Goal: Use online tool/utility: Utilize a website feature to perform a specific function

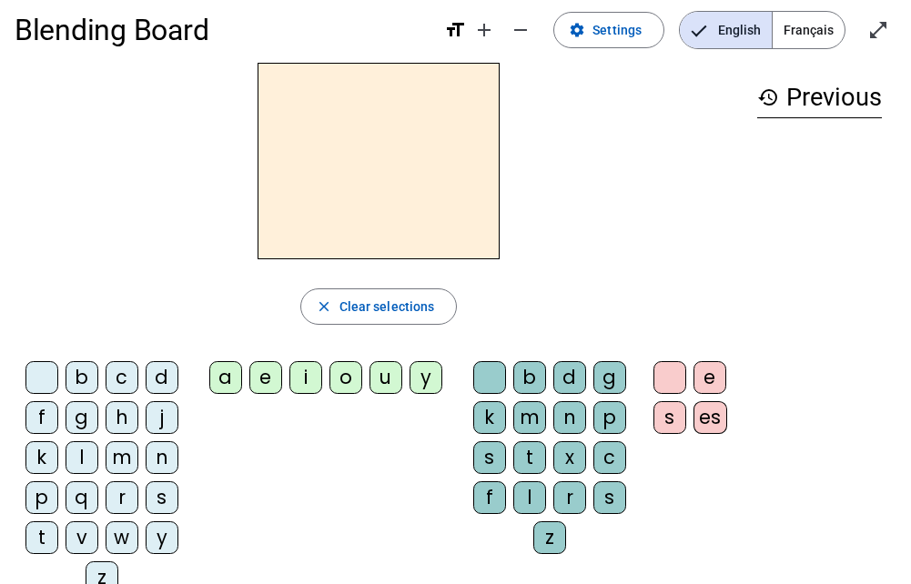
scroll to position [7, 0]
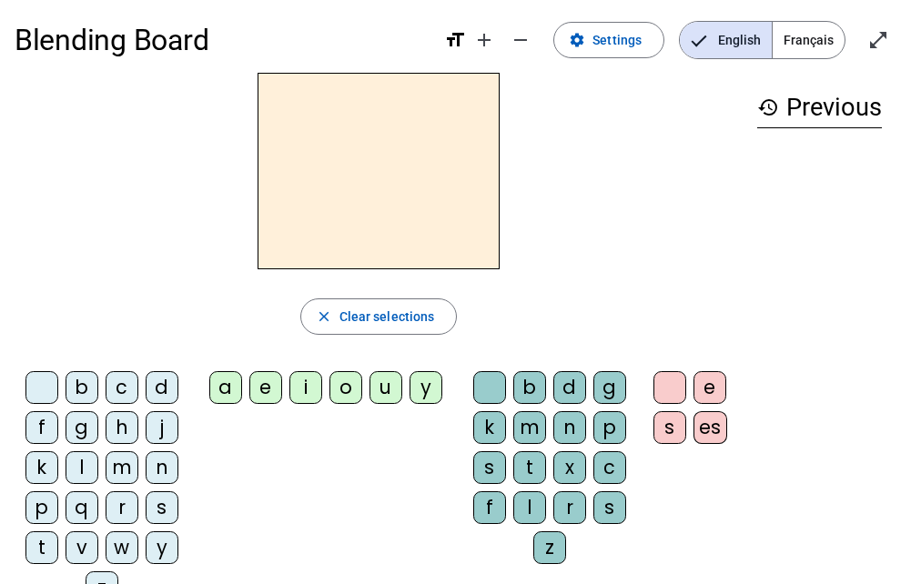
click at [533, 462] on div "t" at bounding box center [529, 467] width 33 height 33
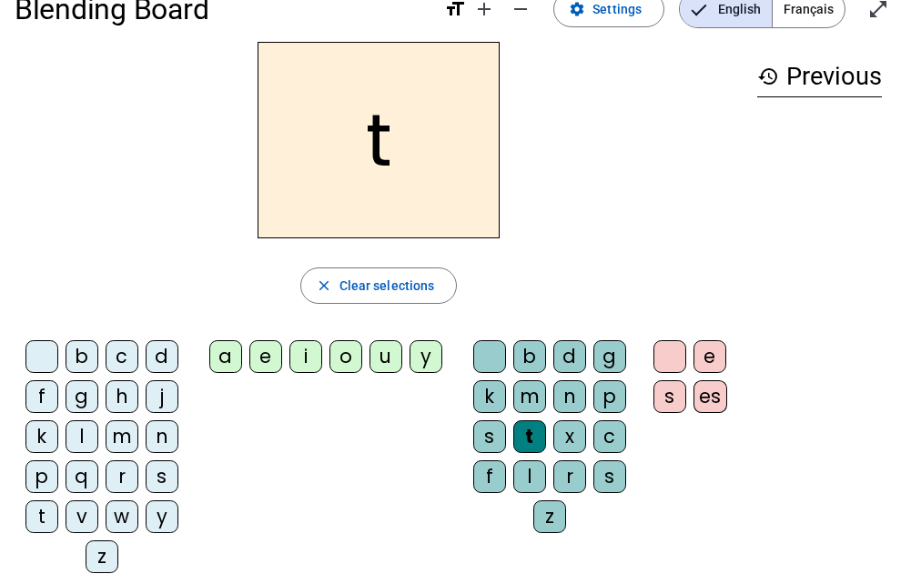
scroll to position [39, 0]
click at [223, 349] on div "a" at bounding box center [225, 355] width 33 height 33
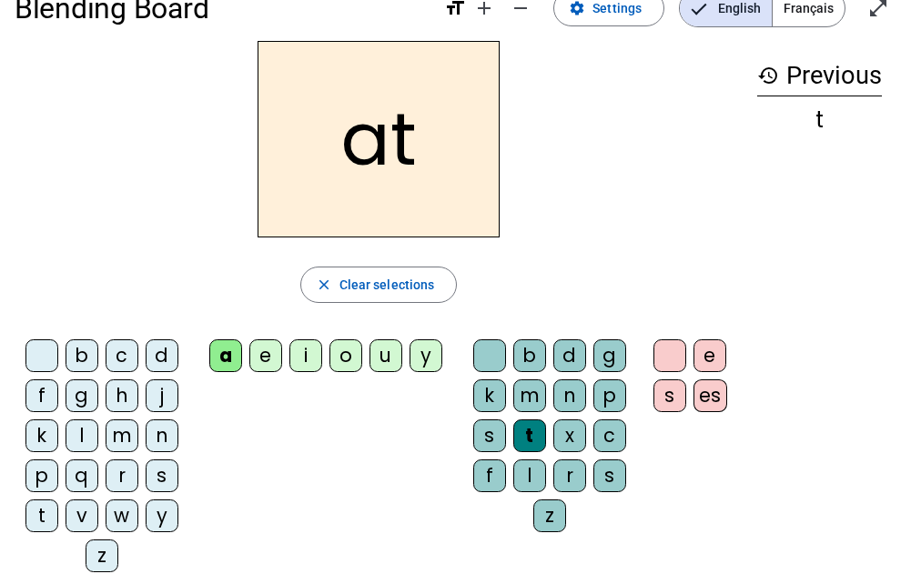
click at [120, 350] on div "c" at bounding box center [122, 355] width 33 height 33
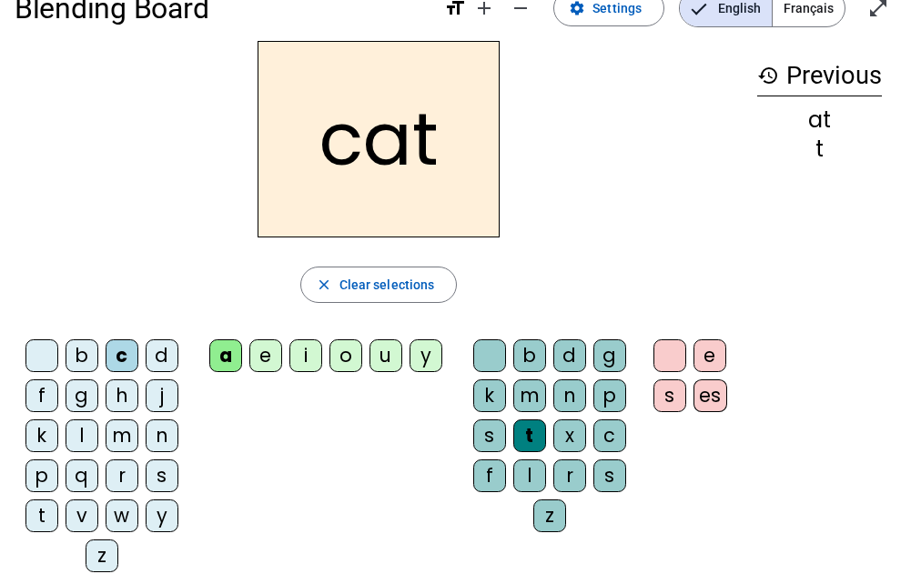
click at [118, 350] on div "c" at bounding box center [122, 355] width 33 height 33
click at [47, 511] on div "t" at bounding box center [41, 516] width 33 height 33
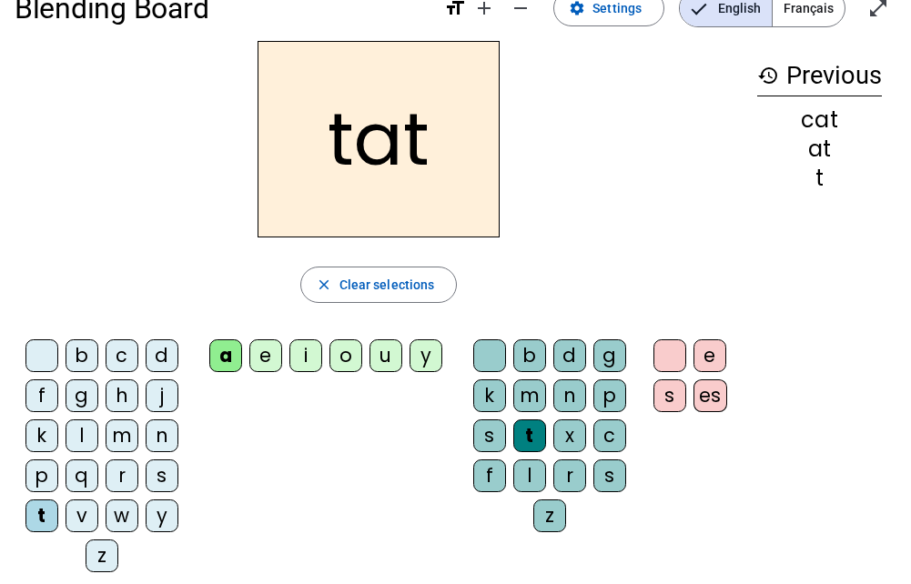
click at [602, 426] on div "c" at bounding box center [609, 436] width 33 height 33
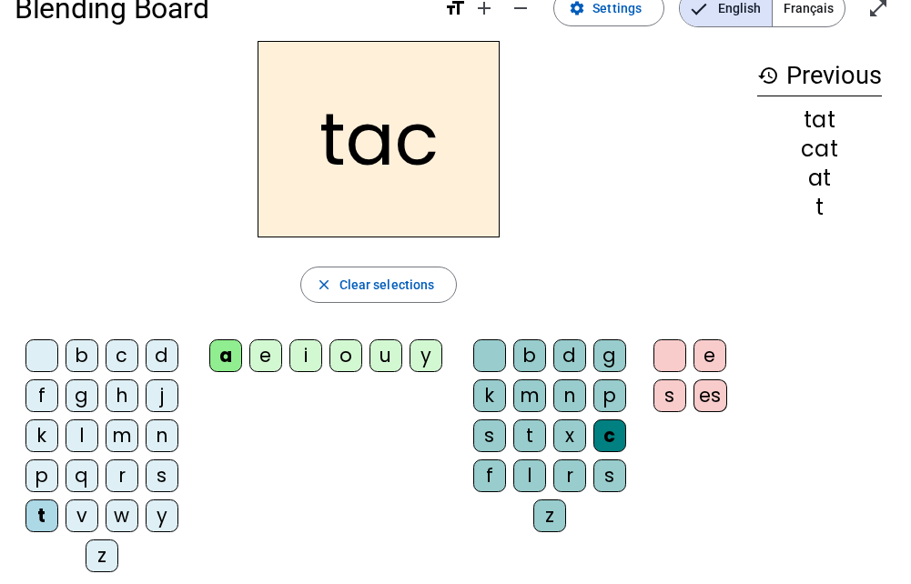
click at [224, 346] on div "a" at bounding box center [225, 355] width 33 height 33
click at [485, 352] on div at bounding box center [489, 355] width 33 height 33
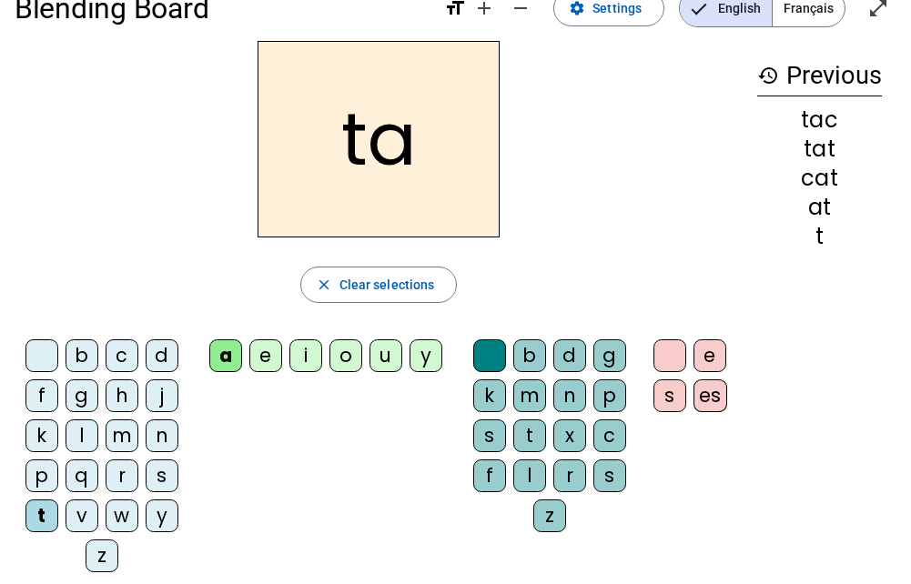
click at [264, 346] on div "e" at bounding box center [265, 355] width 33 height 33
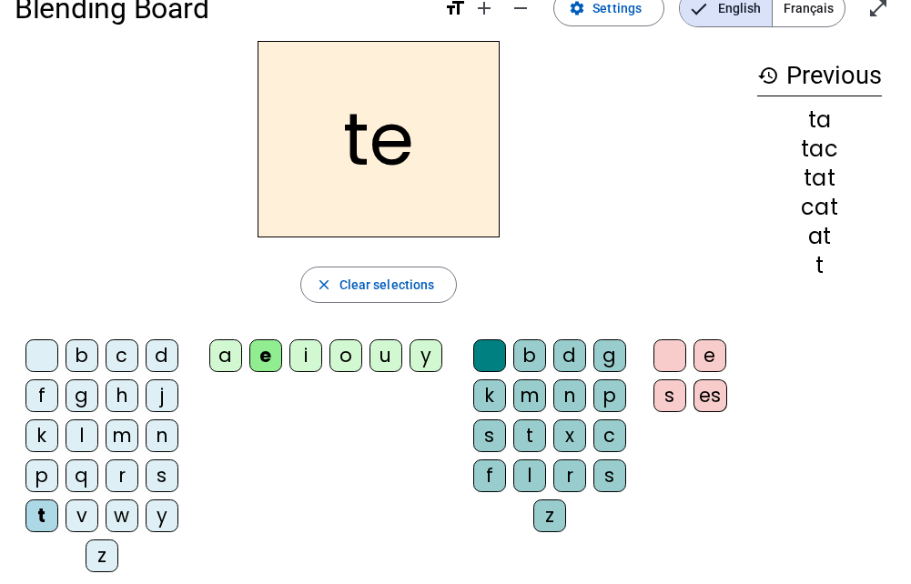
click at [380, 349] on div "u" at bounding box center [385, 355] width 33 height 33
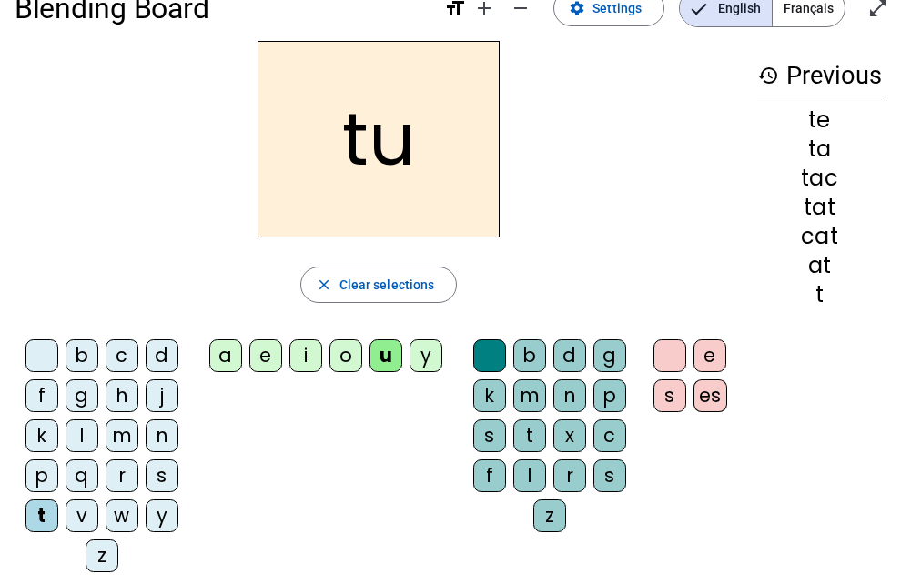
click at [166, 382] on div "j" at bounding box center [162, 396] width 33 height 33
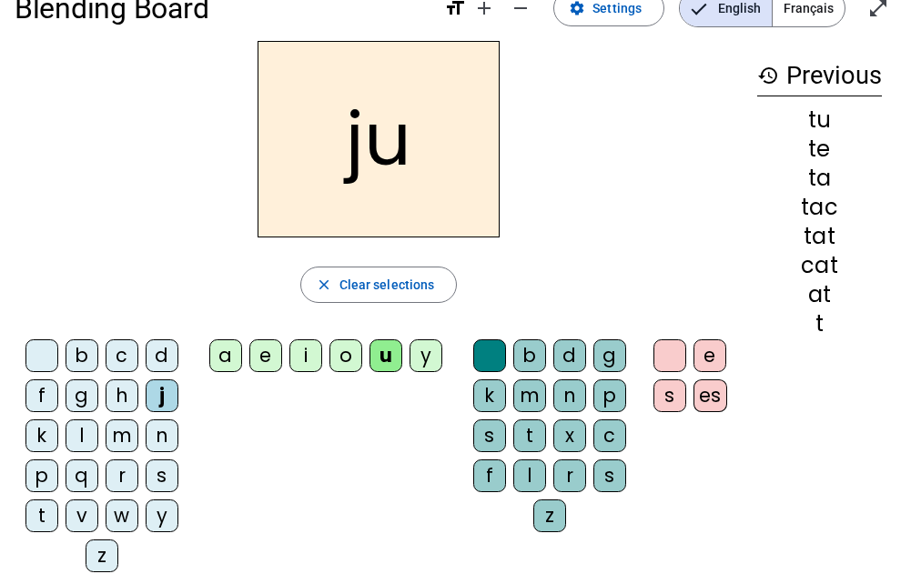
click at [262, 349] on div "e" at bounding box center [265, 355] width 33 height 33
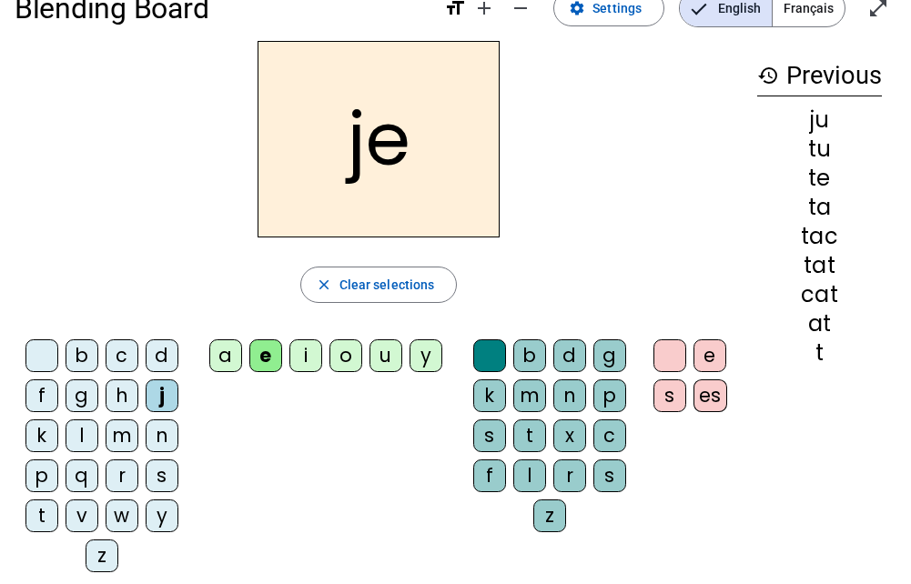
click at [569, 349] on div "d" at bounding box center [569, 355] width 33 height 33
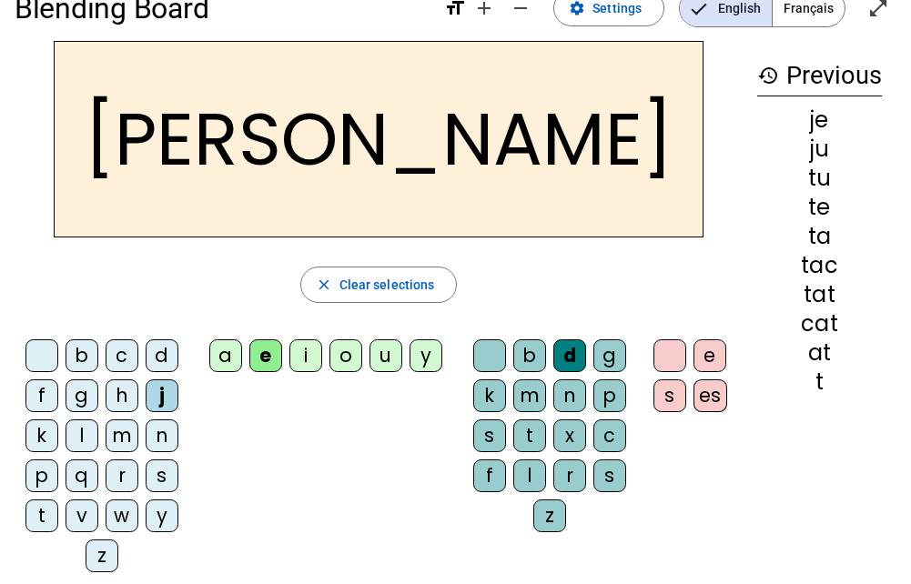
click at [489, 346] on div at bounding box center [489, 355] width 33 height 33
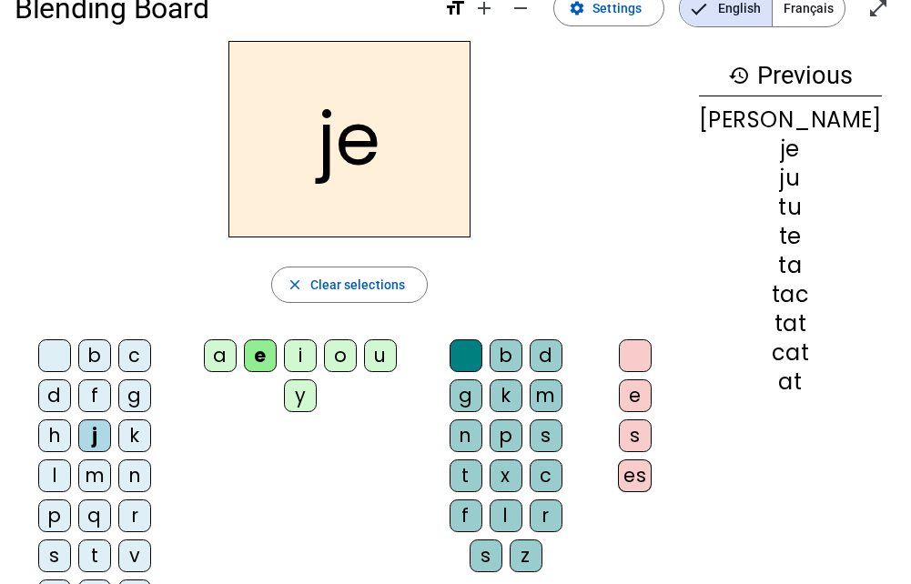
click at [482, 345] on div at bounding box center [466, 355] width 33 height 33
click at [71, 380] on div "d" at bounding box center [54, 396] width 33 height 33
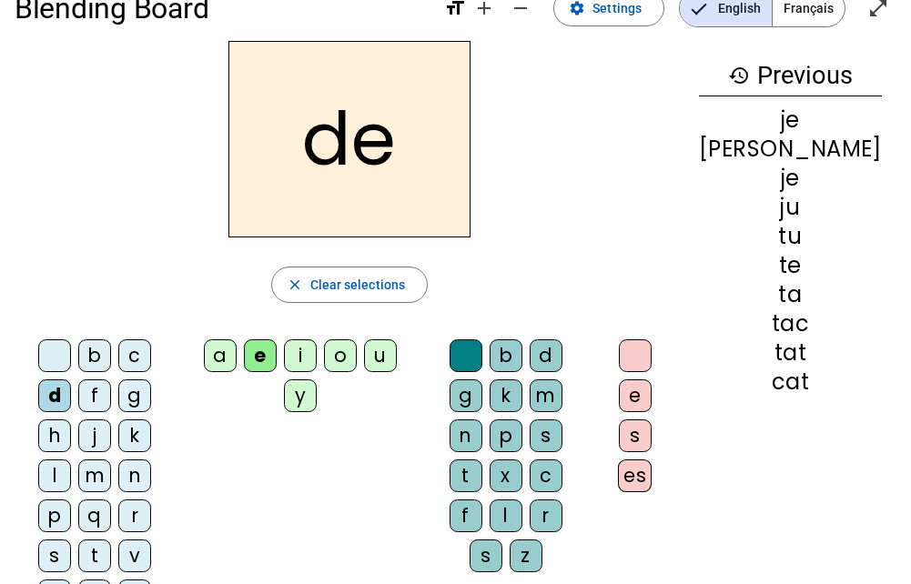
click at [111, 460] on div "m" at bounding box center [94, 476] width 33 height 33
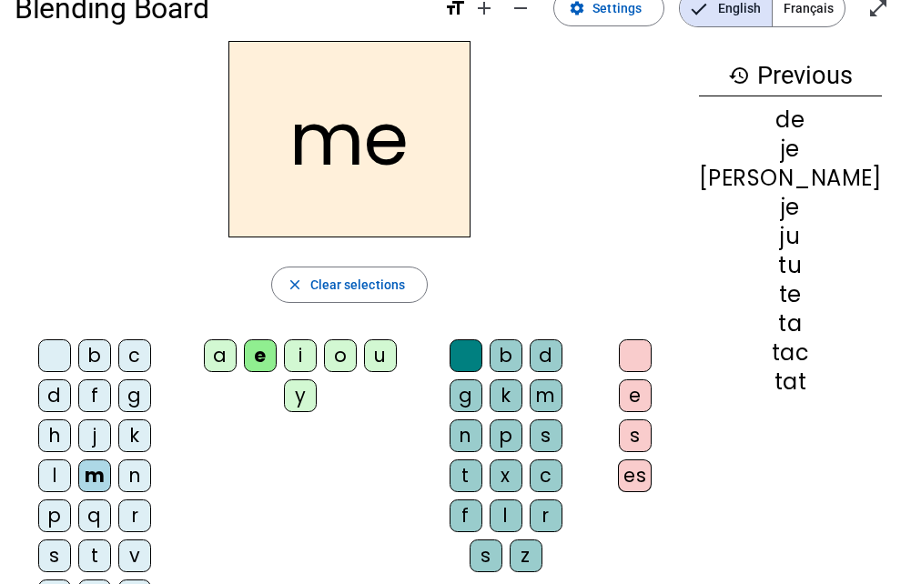
click at [225, 350] on div "a" at bounding box center [220, 355] width 33 height 33
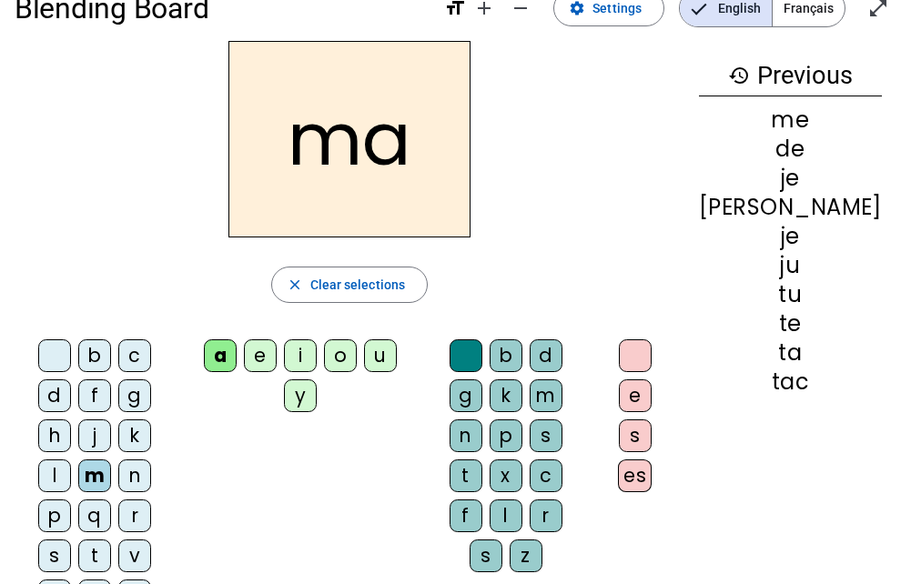
click at [71, 460] on div "l" at bounding box center [54, 476] width 33 height 33
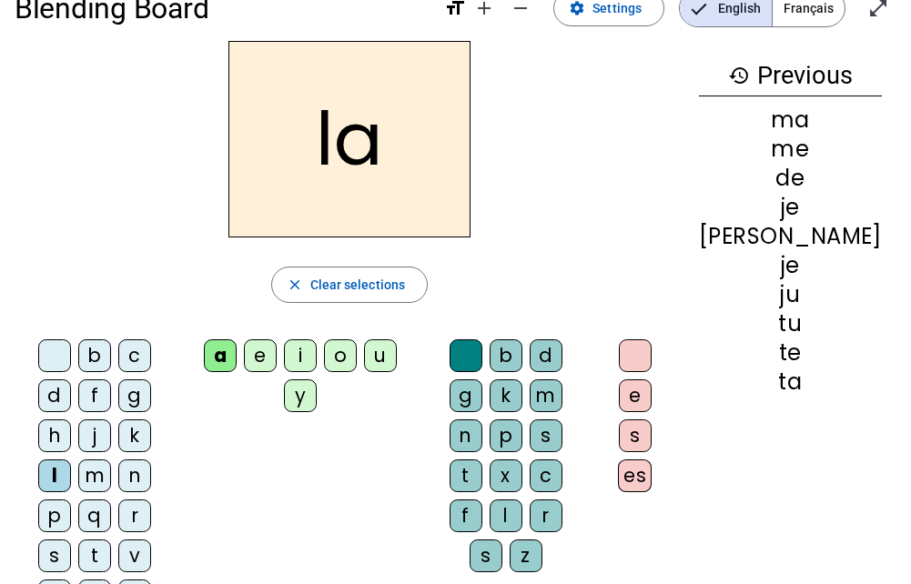
click at [562, 460] on div "c" at bounding box center [546, 476] width 33 height 33
